Goal: Find specific page/section: Find specific page/section

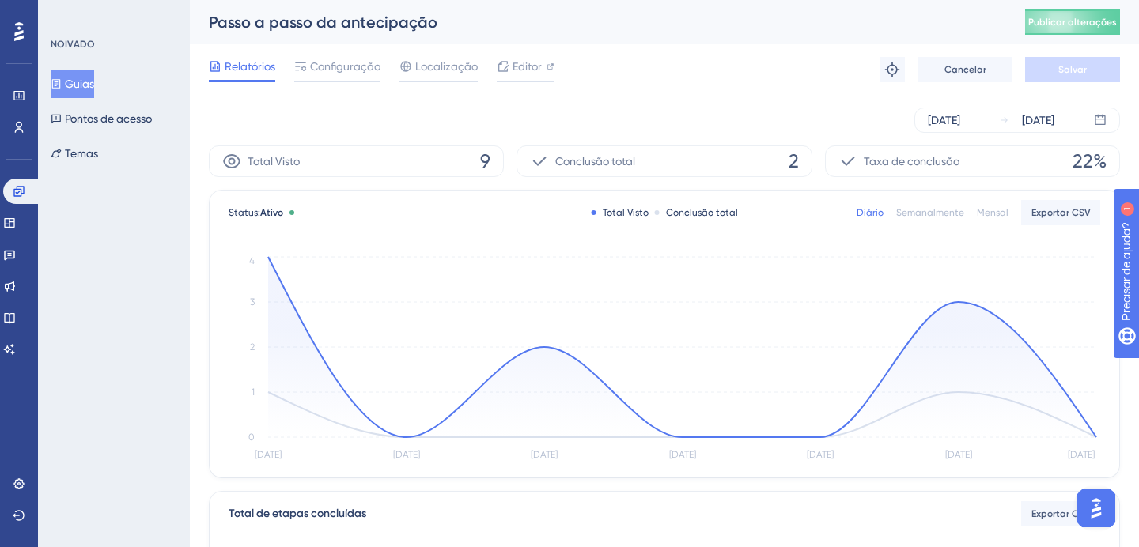
click at [341, 51] on div "Relatórios Configuração Localização Editor Solução de problemas Cancelar Salvar" at bounding box center [664, 69] width 911 height 51
click at [341, 57] on span "Configuração" at bounding box center [345, 66] width 70 height 19
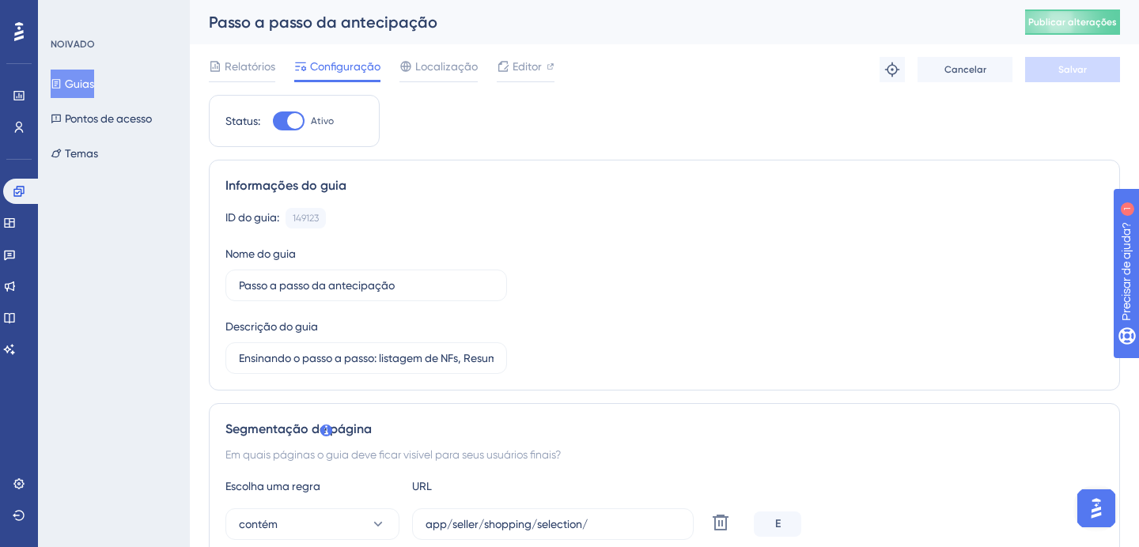
click at [276, 72] on div "Relatórios Configuração Localização Editor" at bounding box center [382, 69] width 346 height 25
click at [254, 72] on font "Relatórios" at bounding box center [250, 66] width 51 height 13
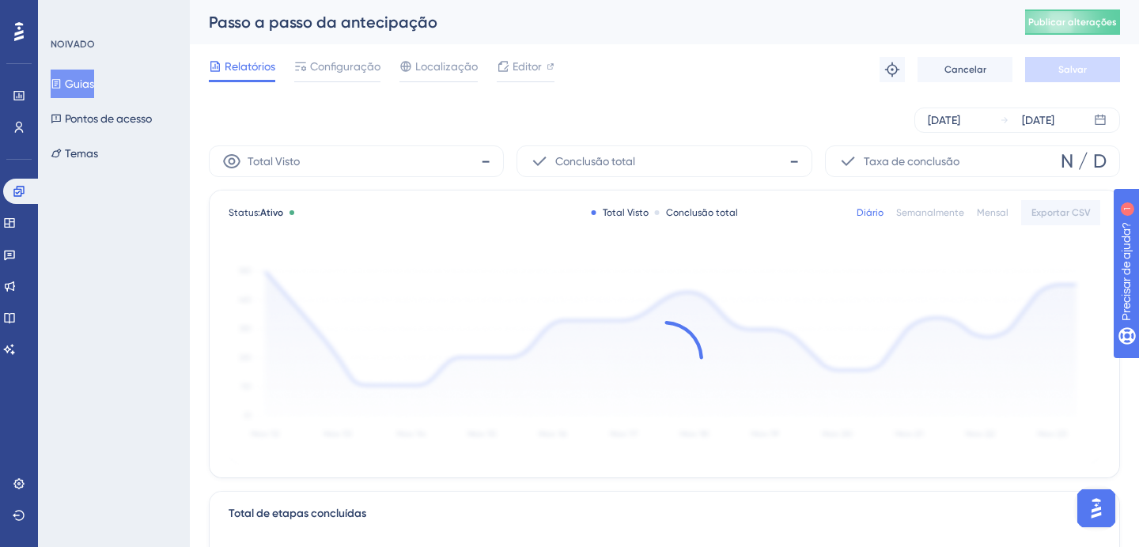
click at [94, 85] on button "Guias" at bounding box center [73, 84] width 44 height 28
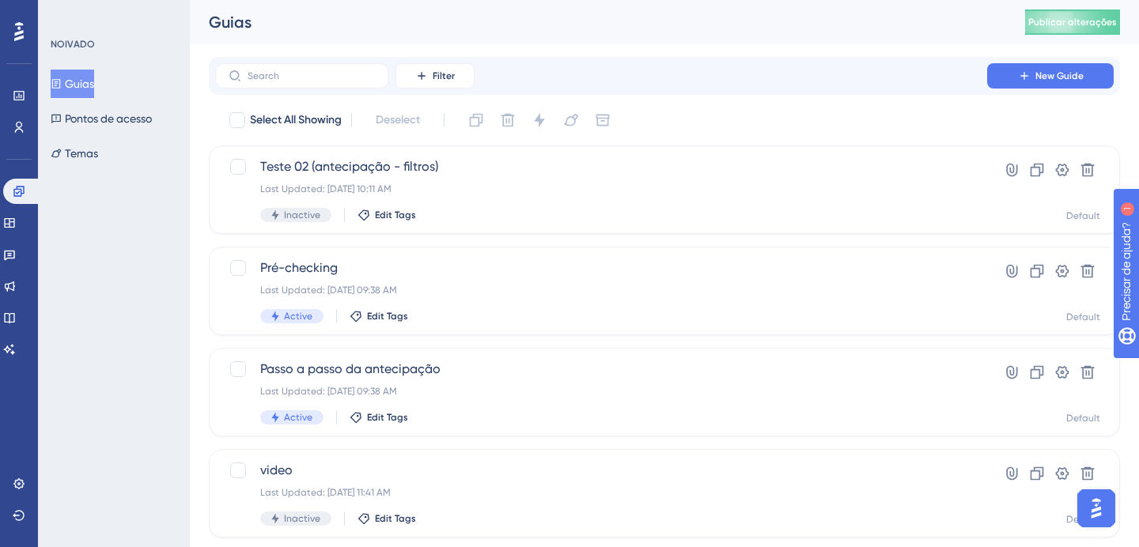
click at [94, 88] on font "Guias" at bounding box center [79, 84] width 29 height 13
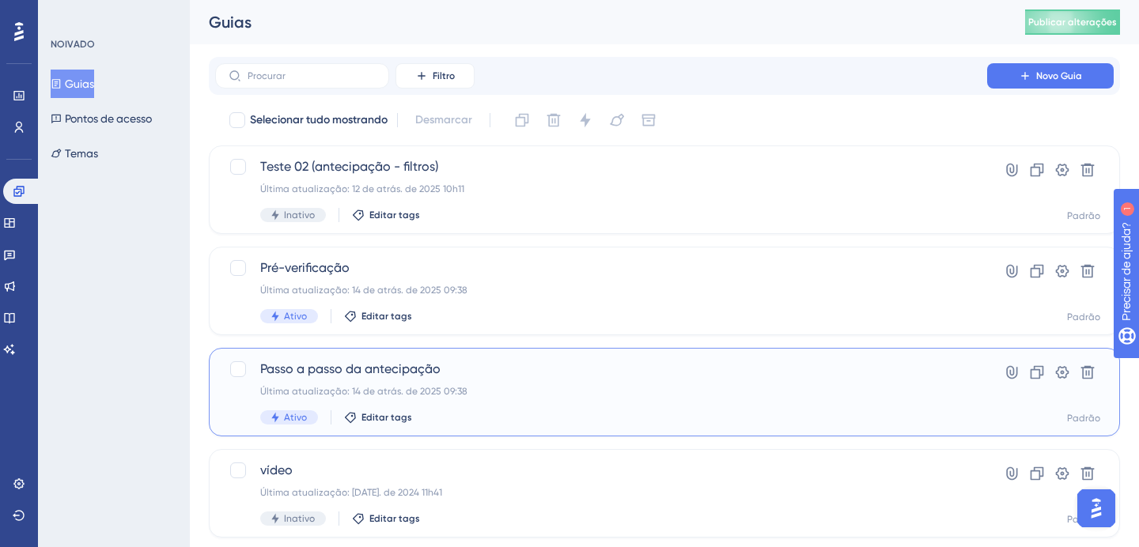
click at [578, 404] on div "Passo a passo da antecipação Última atualização: 14 de atrás. de 2025 09:38 Ati…" at bounding box center [601, 392] width 682 height 65
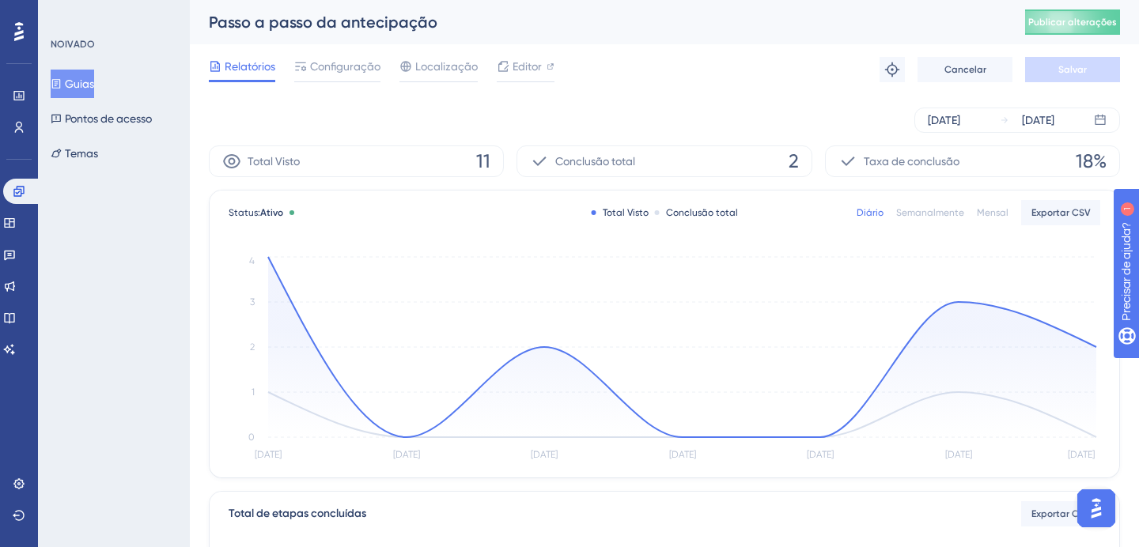
click at [92, 86] on font "Guias" at bounding box center [79, 84] width 29 height 13
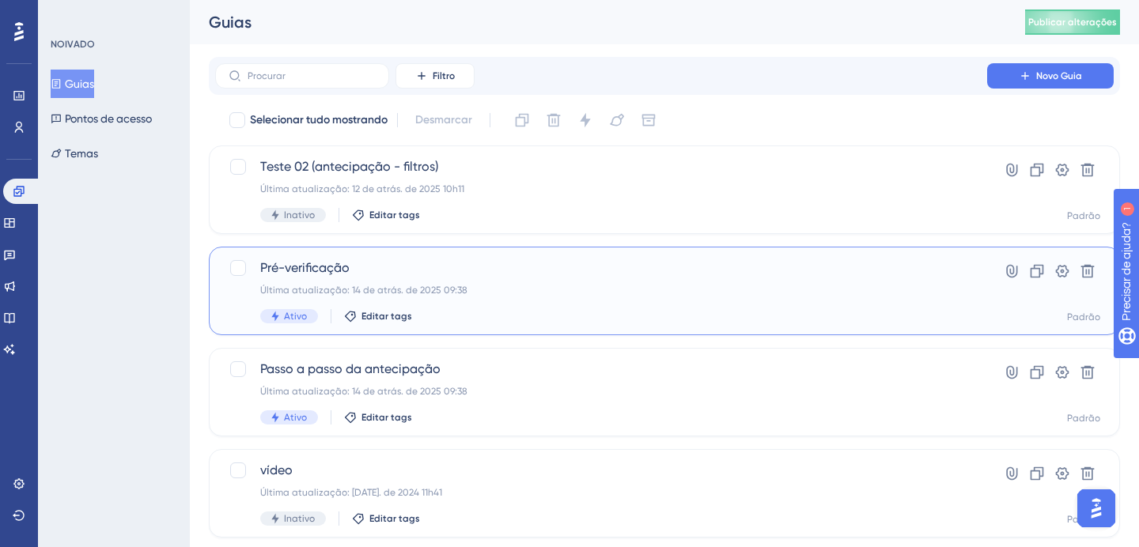
click at [434, 307] on div "Pré-verificação Última atualização: 14 de atrás. de 2025 09:38 Ativo Editar tags" at bounding box center [601, 291] width 682 height 65
